Goal: Information Seeking & Learning: Learn about a topic

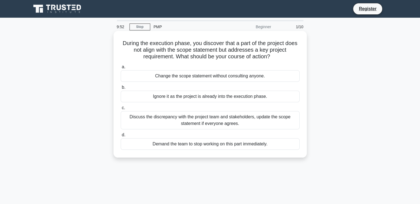
click at [131, 82] on div "Change the scope statement without consulting anyone." at bounding box center [210, 76] width 179 height 12
click at [121, 69] on input "a. Change the scope statement without consulting anyone." at bounding box center [121, 67] width 0 height 4
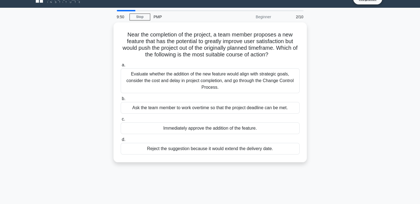
scroll to position [11, 0]
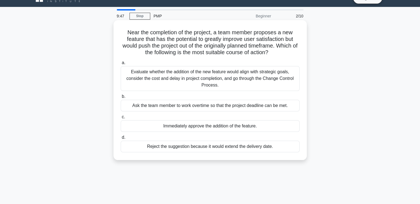
click at [128, 106] on div "Ask the team member to work overtime so that the project deadline can be met." at bounding box center [210, 106] width 179 height 12
click at [121, 98] on input "b. Ask the team member to work overtime so that the project deadline can be met." at bounding box center [121, 97] width 0 height 4
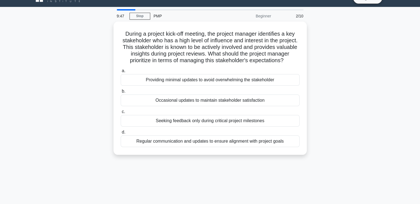
scroll to position [0, 0]
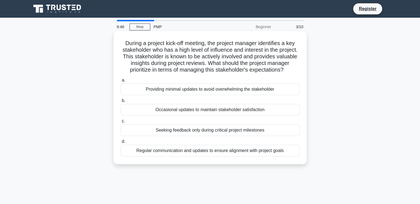
click at [124, 93] on div "Providing minimal updates to avoid overwhelming the stakeholder" at bounding box center [210, 89] width 179 height 12
click at [121, 82] on input "a. Providing minimal updates to avoid overwhelming the stakeholder" at bounding box center [121, 80] width 0 height 4
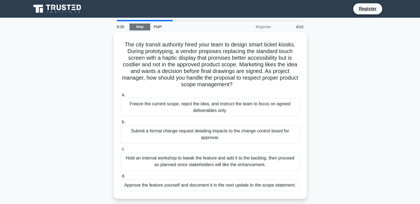
click at [135, 24] on link "Stop" at bounding box center [139, 26] width 21 height 7
